Goal: Transaction & Acquisition: Purchase product/service

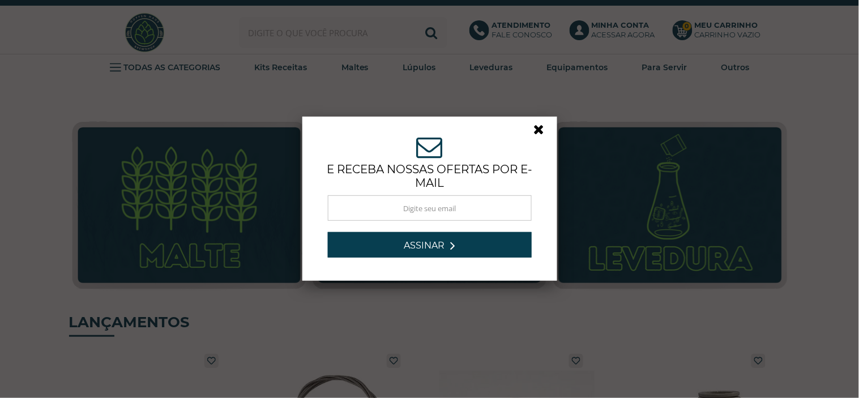
click at [538, 131] on link at bounding box center [544, 132] width 20 height 20
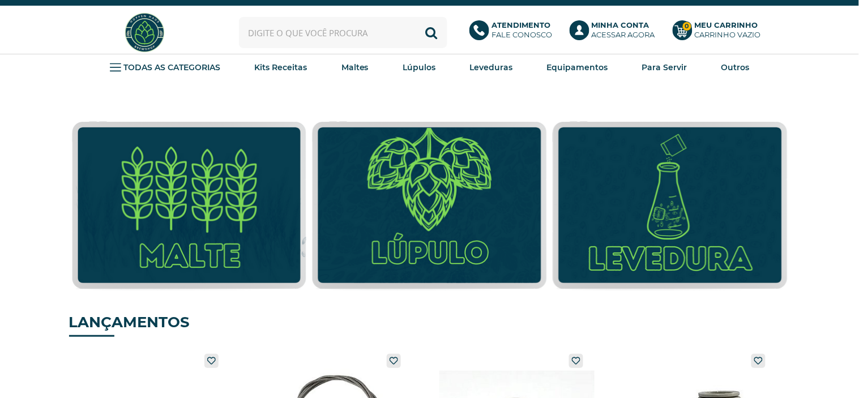
click at [356, 24] on input "text" at bounding box center [343, 32] width 208 height 31
type input "fermolager"
click at [416, 17] on button "Buscar" at bounding box center [431, 32] width 31 height 31
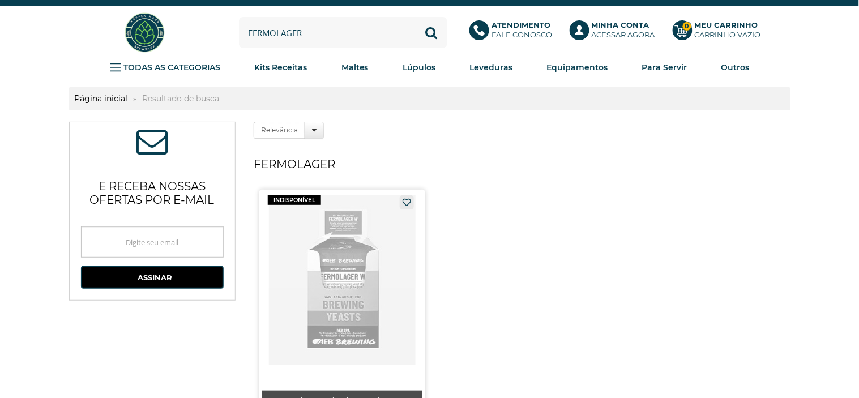
click at [356, 243] on link at bounding box center [342, 321] width 166 height 263
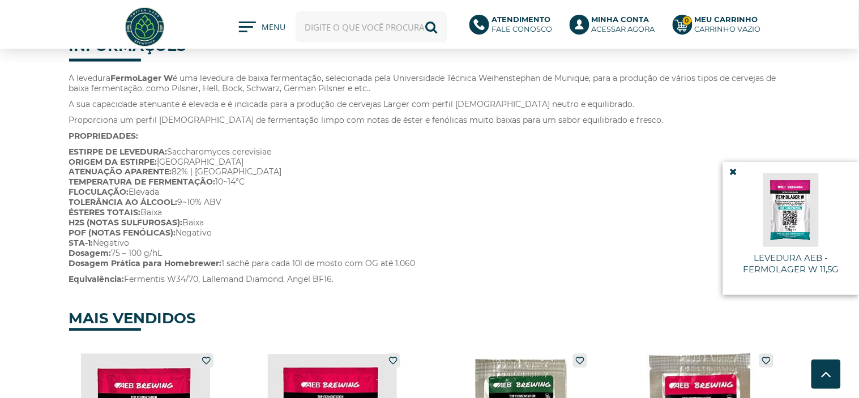
scroll to position [385, 0]
